Goal: Task Accomplishment & Management: Use online tool/utility

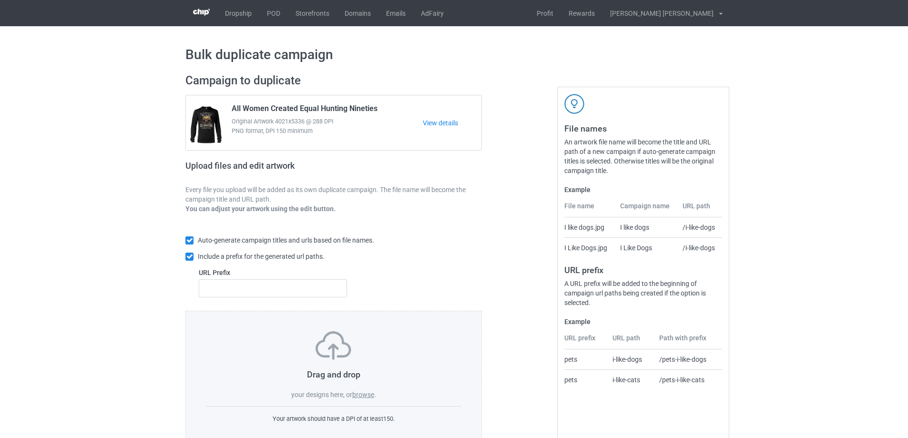
click at [360, 395] on label "browse" at bounding box center [363, 395] width 22 height 8
click at [0, 0] on input "browse" at bounding box center [0, 0] width 0 height 0
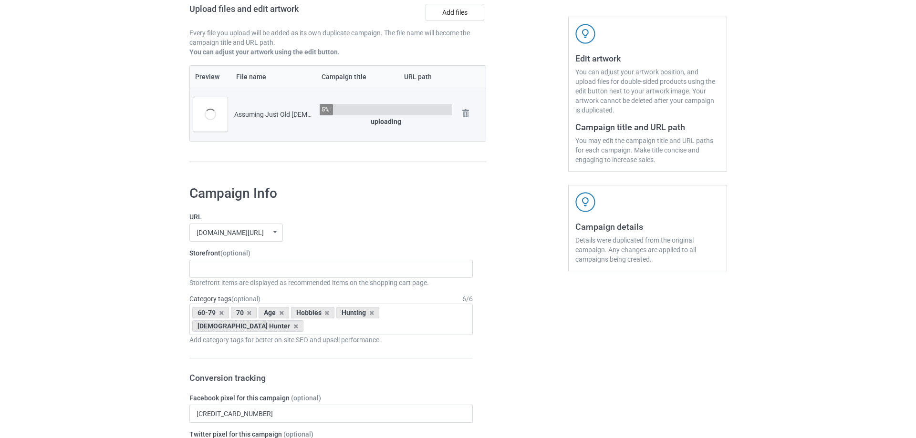
scroll to position [238, 0]
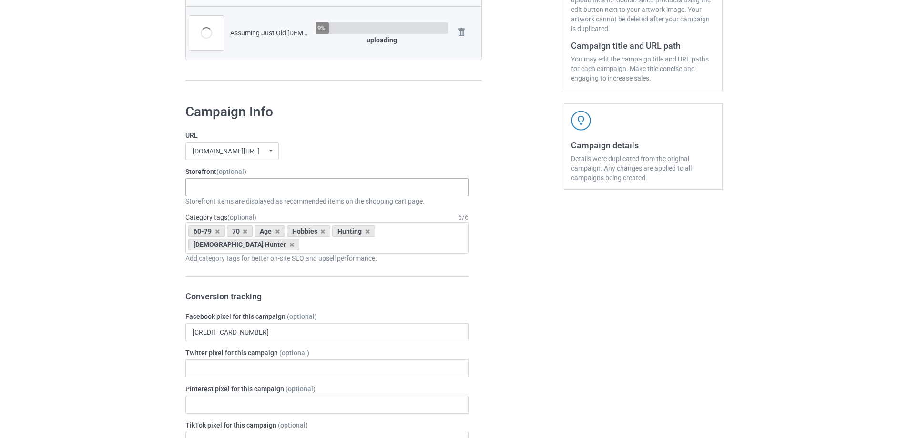
click at [232, 187] on div "Gifts For Bikers No Hobby [DATE] Hide And Seek World Champion Sasquatch I Love …" at bounding box center [327, 187] width 283 height 18
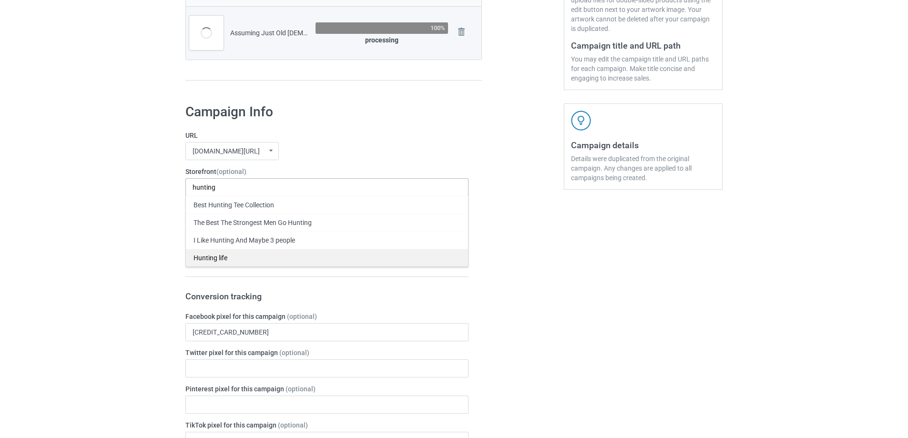
type input "hunting"
click at [217, 259] on div "Hunting life" at bounding box center [327, 258] width 282 height 18
click at [277, 191] on div "Hunting life Best Hunting Tee Collection The Best The Strongest Men Go Hunting …" at bounding box center [327, 187] width 283 height 18
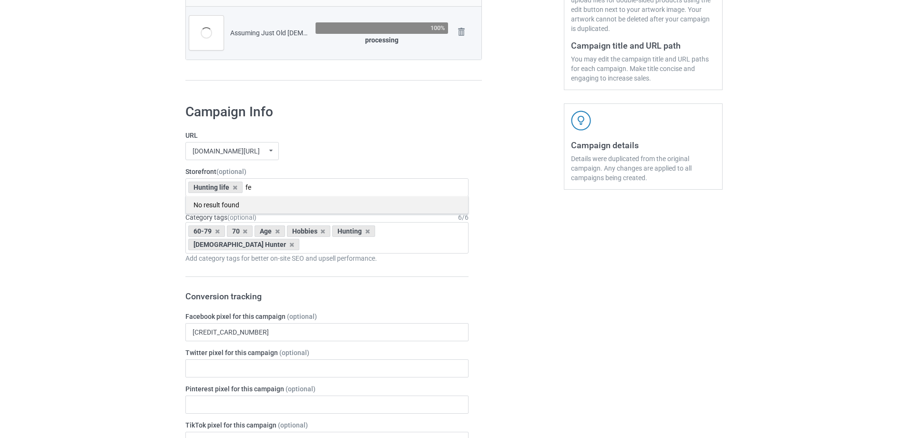
type input "f"
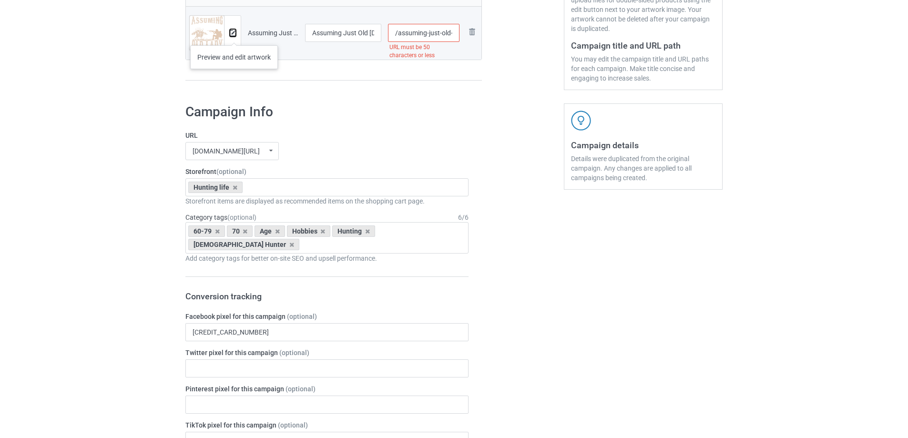
click at [234, 36] on img at bounding box center [233, 33] width 6 height 6
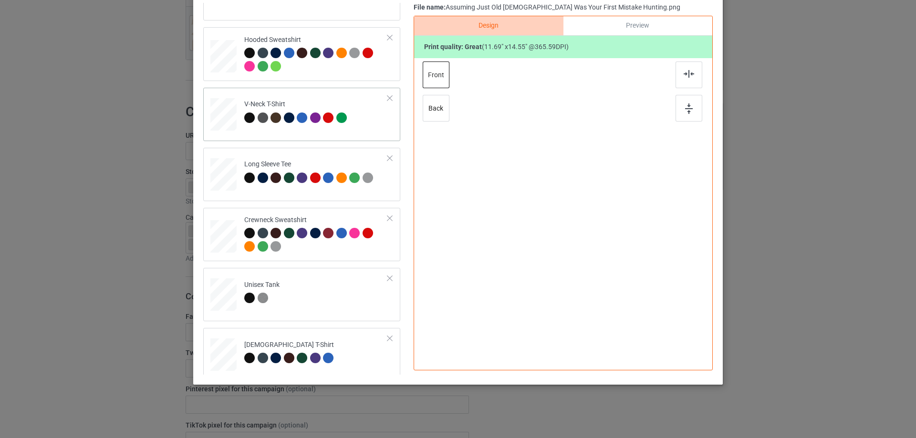
scroll to position [103, 0]
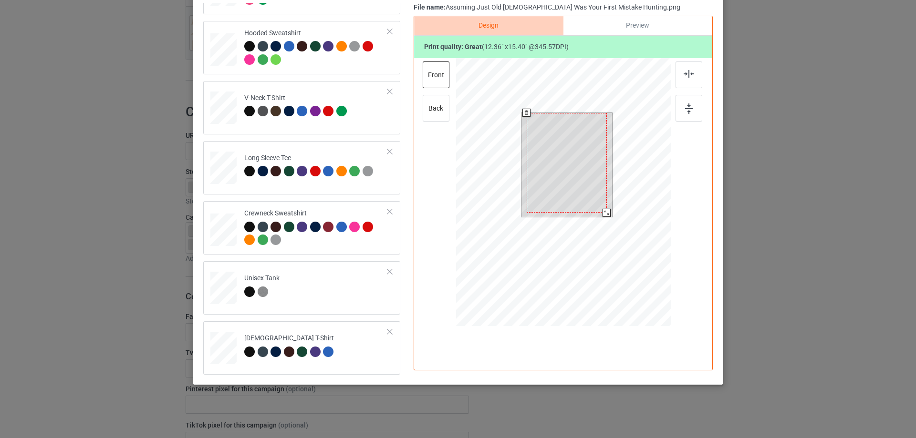
click at [602, 212] on div at bounding box center [606, 213] width 8 height 8
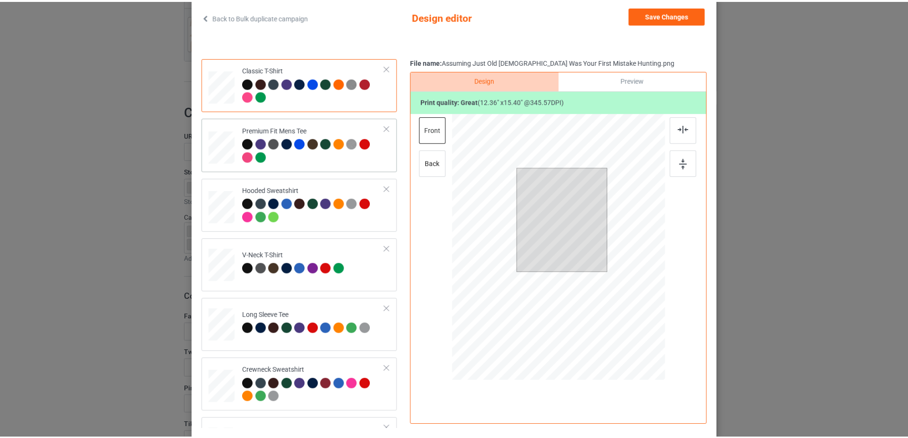
scroll to position [0, 0]
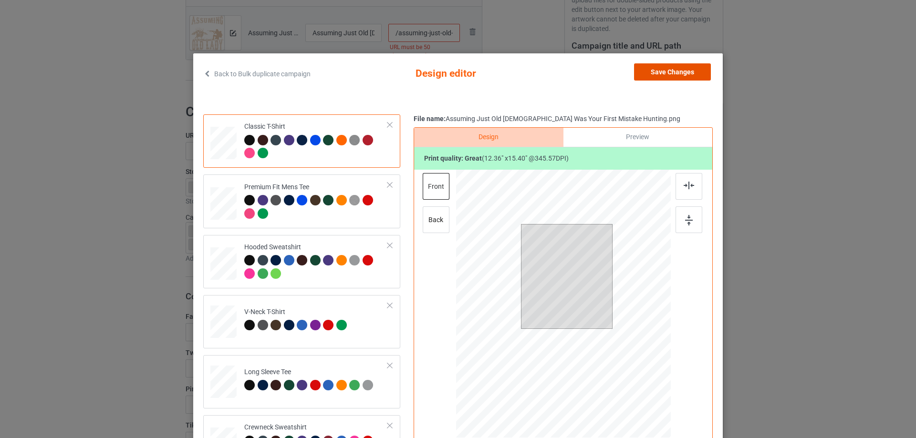
click at [665, 74] on button "Save Changes" at bounding box center [672, 71] width 77 height 17
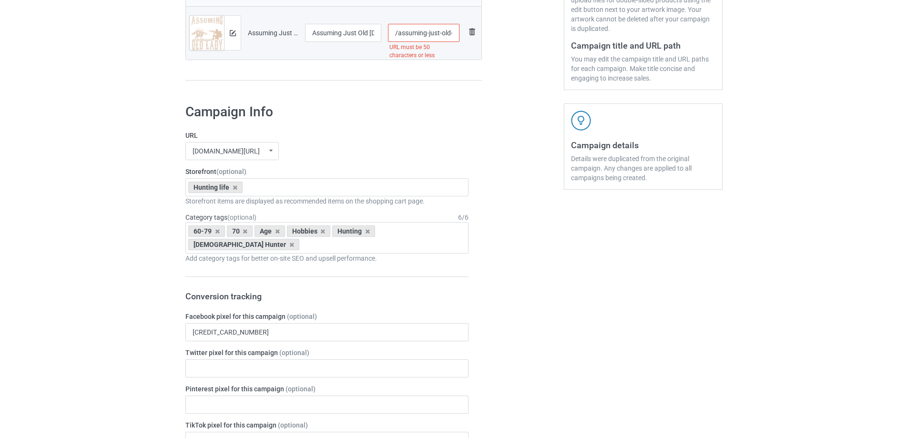
scroll to position [0, 103]
drag, startPoint x: 444, startPoint y: 36, endPoint x: 481, endPoint y: 39, distance: 37.8
click at [481, 39] on tr "Preview and edit artwork Assuming Just Old [DEMOGRAPHIC_DATA] Was Your First Mi…" at bounding box center [334, 32] width 296 height 53
click at [438, 39] on input "/assuming-just-old-[DEMOGRAPHIC_DATA]-was-your-first-mistake-hunting" at bounding box center [424, 33] width 72 height 18
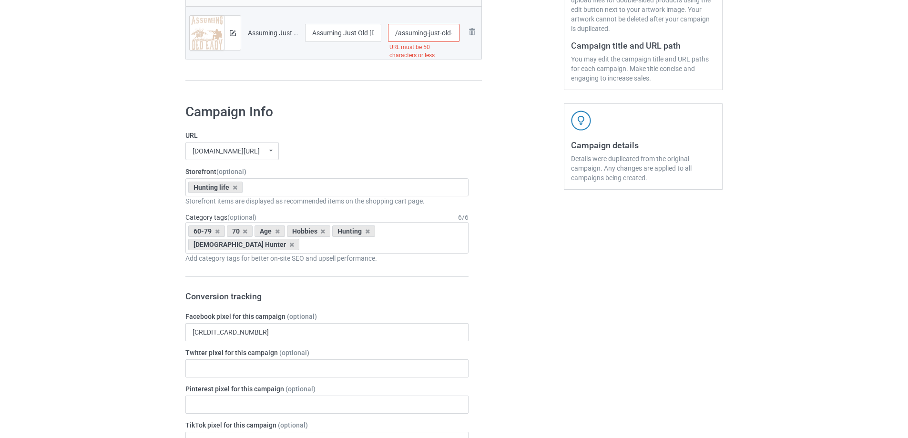
click at [425, 36] on input "/assuming-just-old-[DEMOGRAPHIC_DATA]-was-your-first-mistake-hunting" at bounding box center [424, 33] width 72 height 18
click at [435, 34] on input "/assuming-just-old-[DEMOGRAPHIC_DATA]-was-your-first-mistake-hunting" at bounding box center [424, 33] width 72 height 18
click at [438, 33] on input "/assuming-just-old-[DEMOGRAPHIC_DATA]-was-your-first-mistake-hunting" at bounding box center [424, 33] width 72 height 18
click at [441, 32] on input "/assuming-just-old-[DEMOGRAPHIC_DATA]-was-your-first-mistake-hunting" at bounding box center [424, 33] width 72 height 18
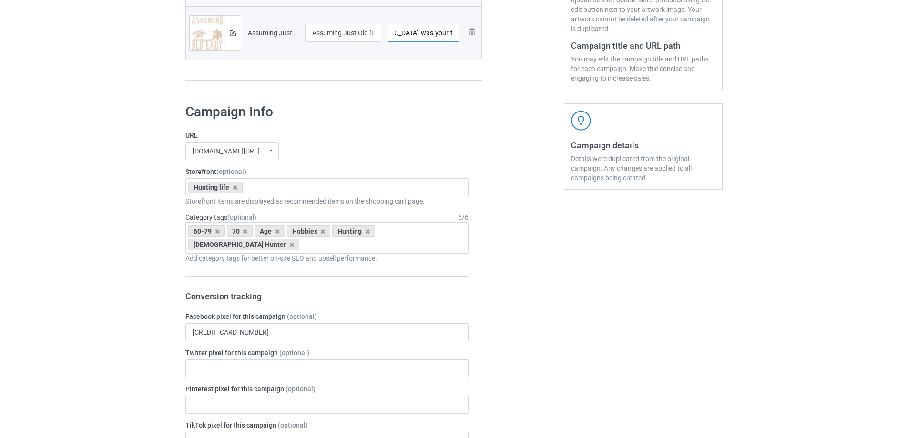
type input "/assuming-old-[DEMOGRAPHIC_DATA]-was-your-first-mistake-hunting"
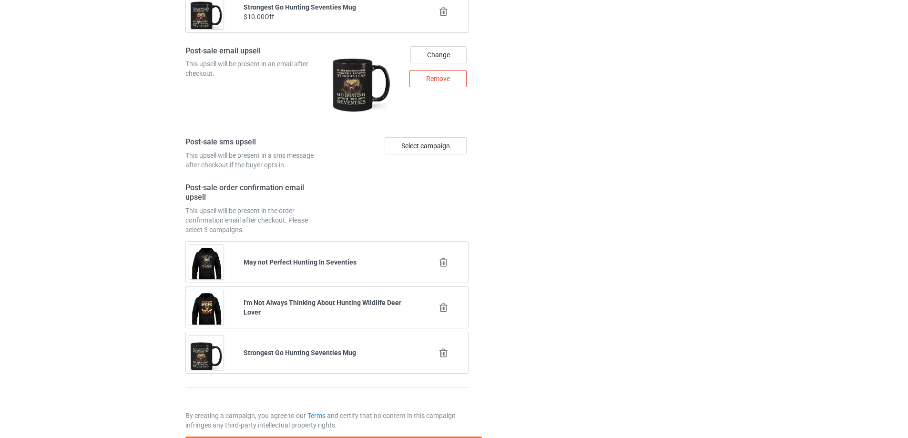
scroll to position [1309, 0]
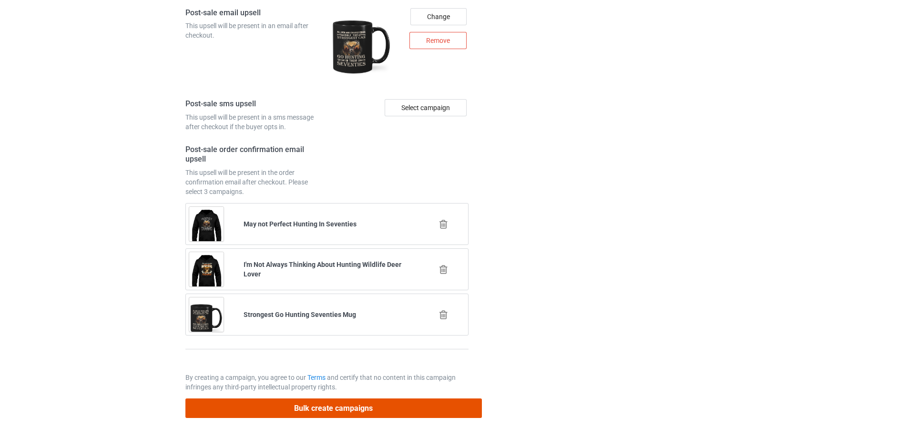
click at [357, 402] on button "Bulk create campaigns" at bounding box center [334, 409] width 297 height 20
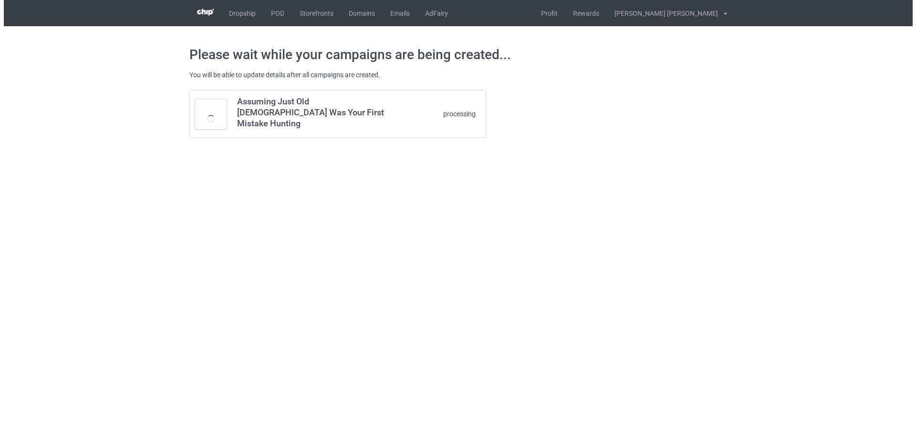
scroll to position [0, 0]
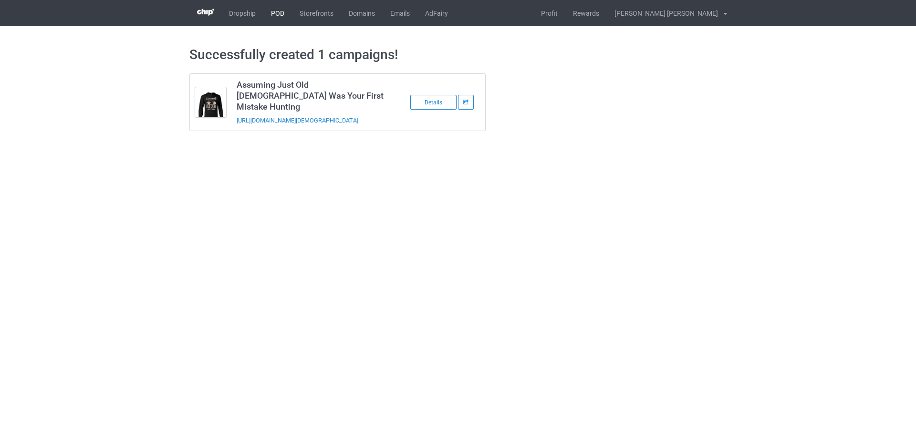
click at [278, 15] on link "POD" at bounding box center [277, 13] width 29 height 26
